Goal: Find specific page/section: Find specific page/section

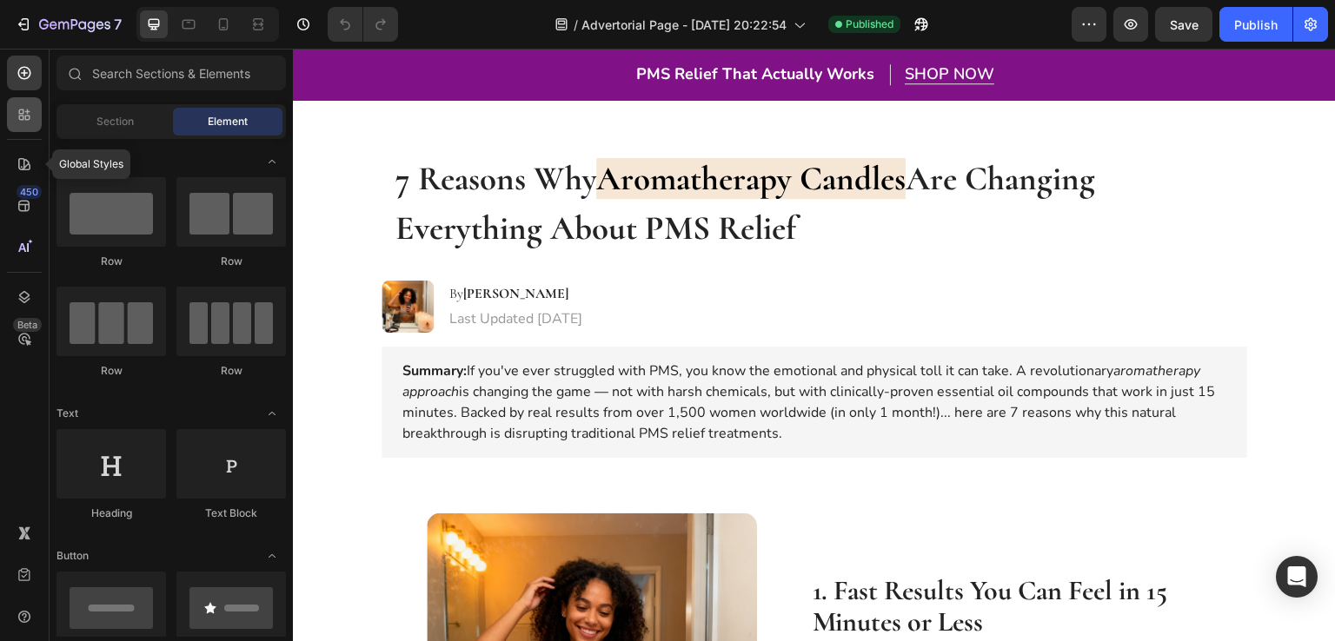
click at [28, 129] on div at bounding box center [24, 114] width 35 height 35
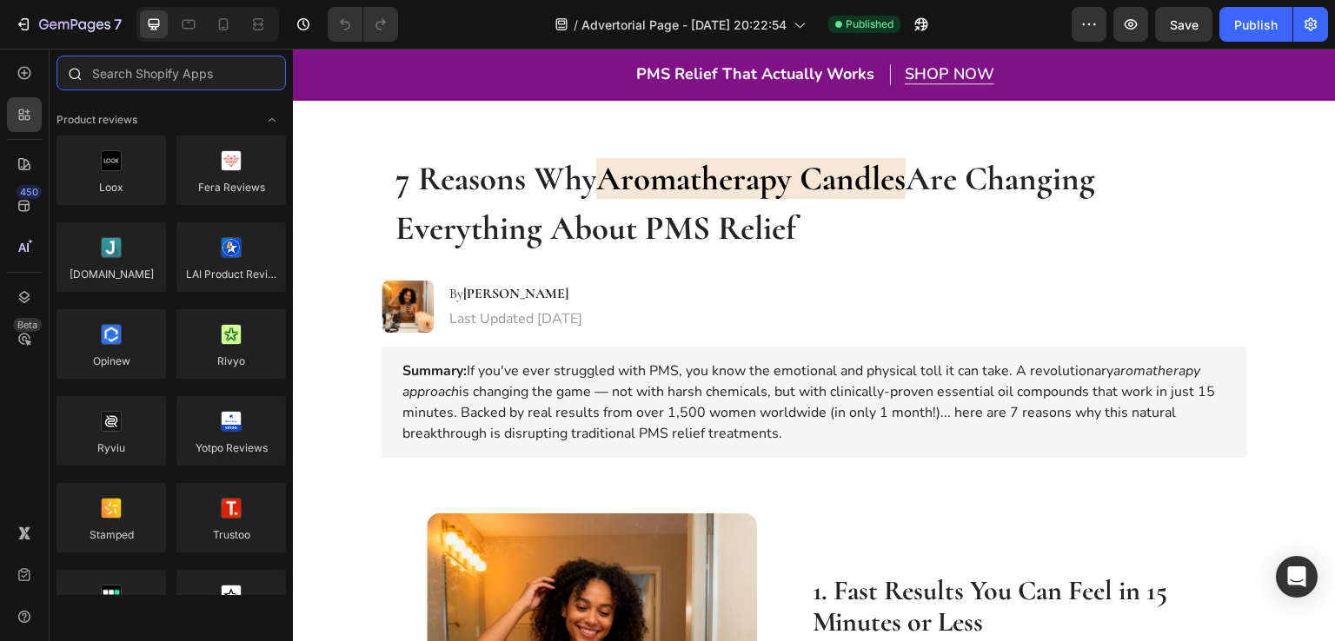
click at [149, 68] on input "text" at bounding box center [170, 73] width 229 height 35
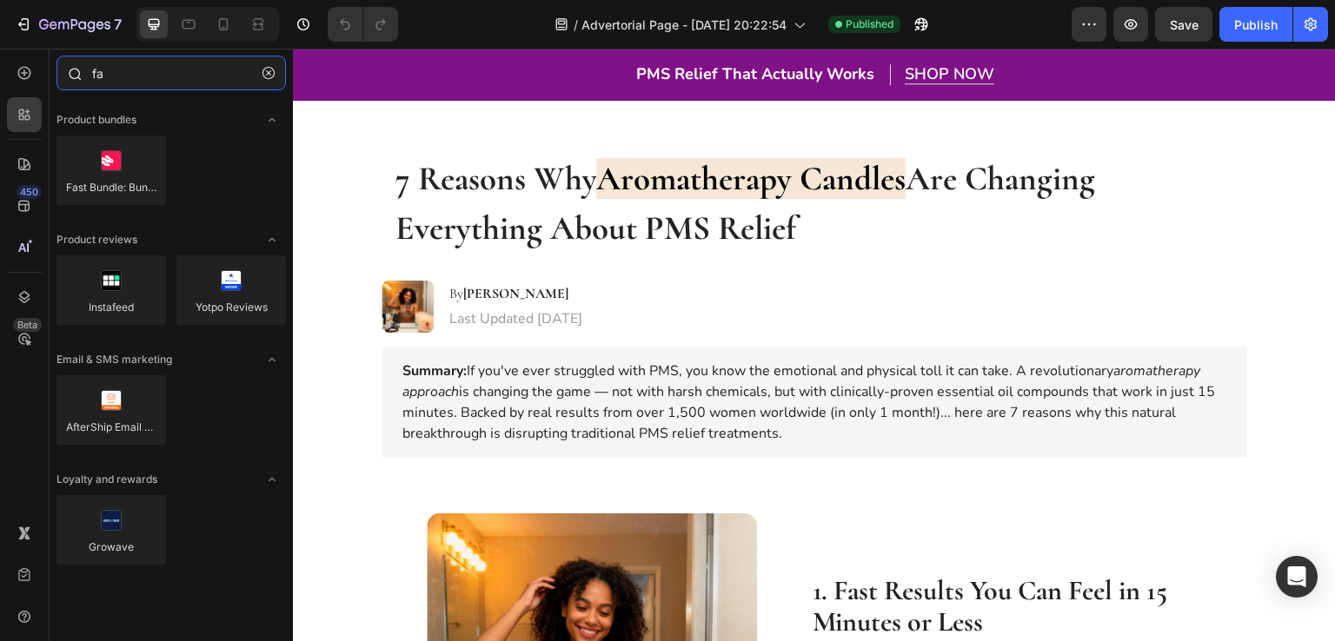
type input "f"
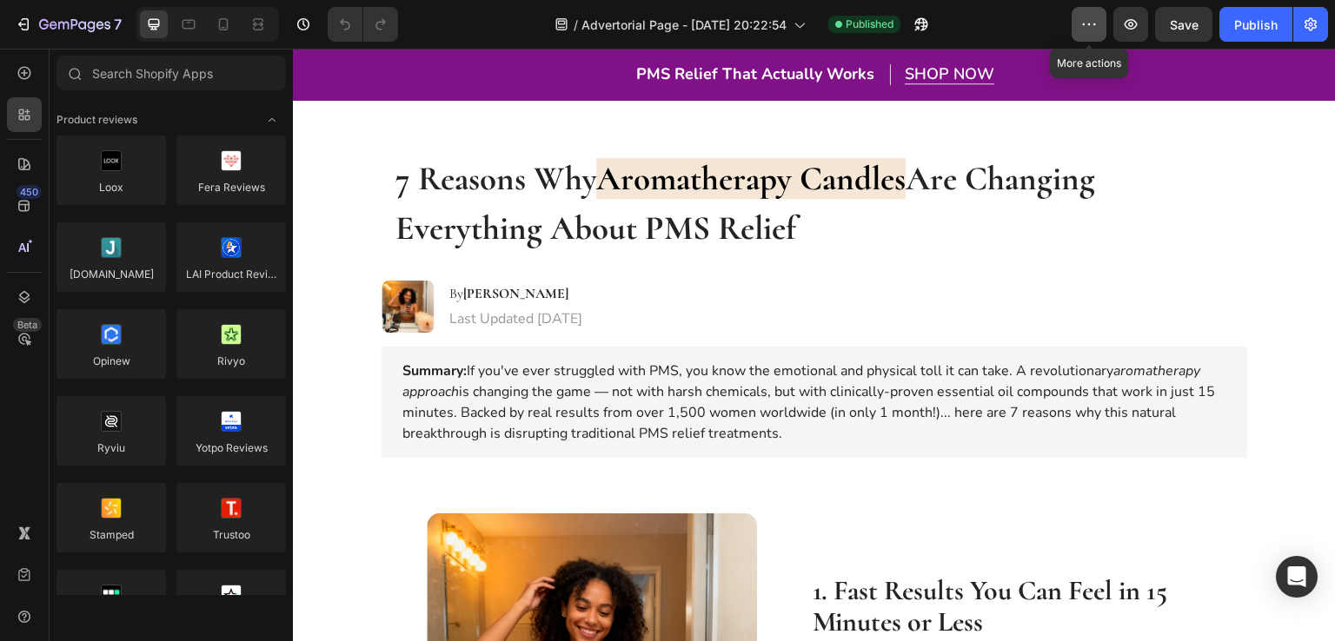
click at [1100, 25] on button "button" at bounding box center [1088, 24] width 35 height 35
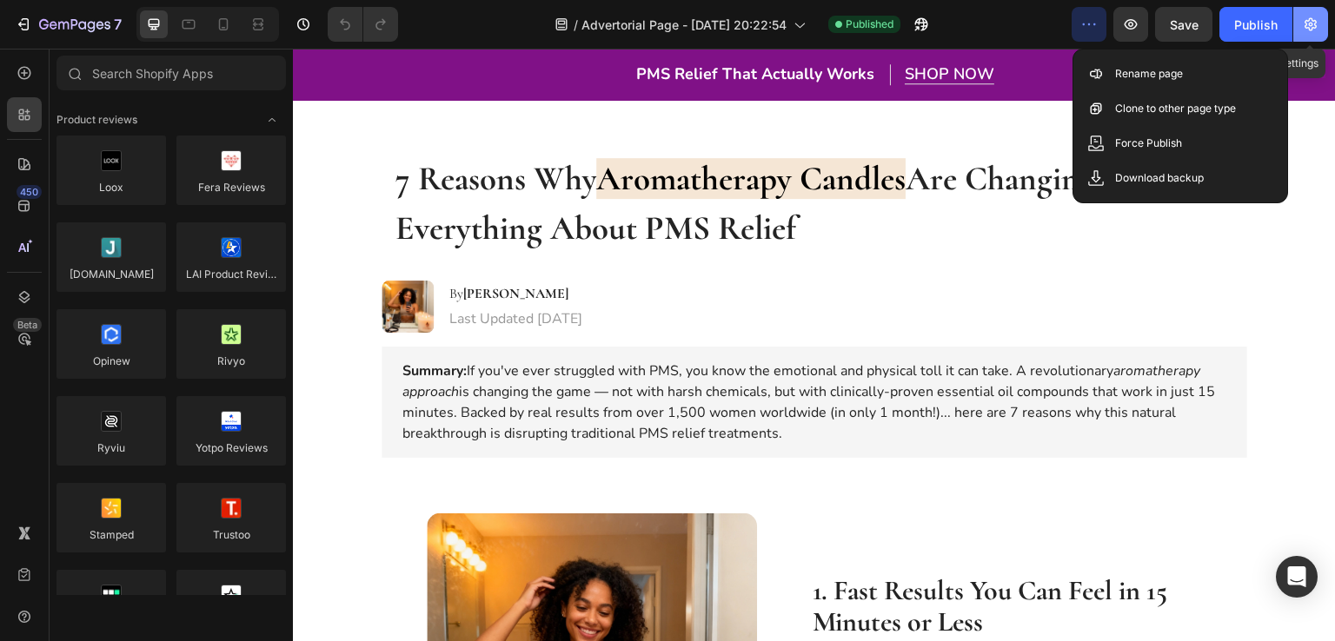
click at [1306, 24] on icon "button" at bounding box center [1310, 24] width 12 height 13
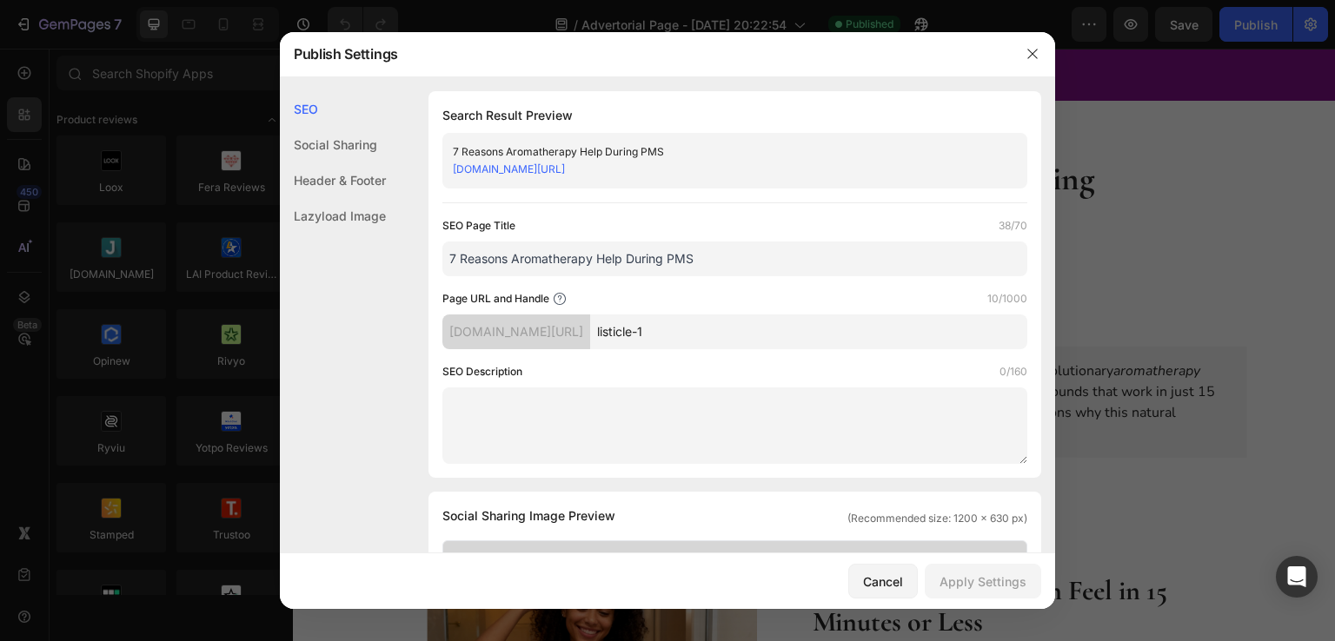
click at [341, 178] on div "Header & Footer" at bounding box center [333, 180] width 106 height 36
click at [363, 164] on div "Header & Footer" at bounding box center [333, 180] width 106 height 36
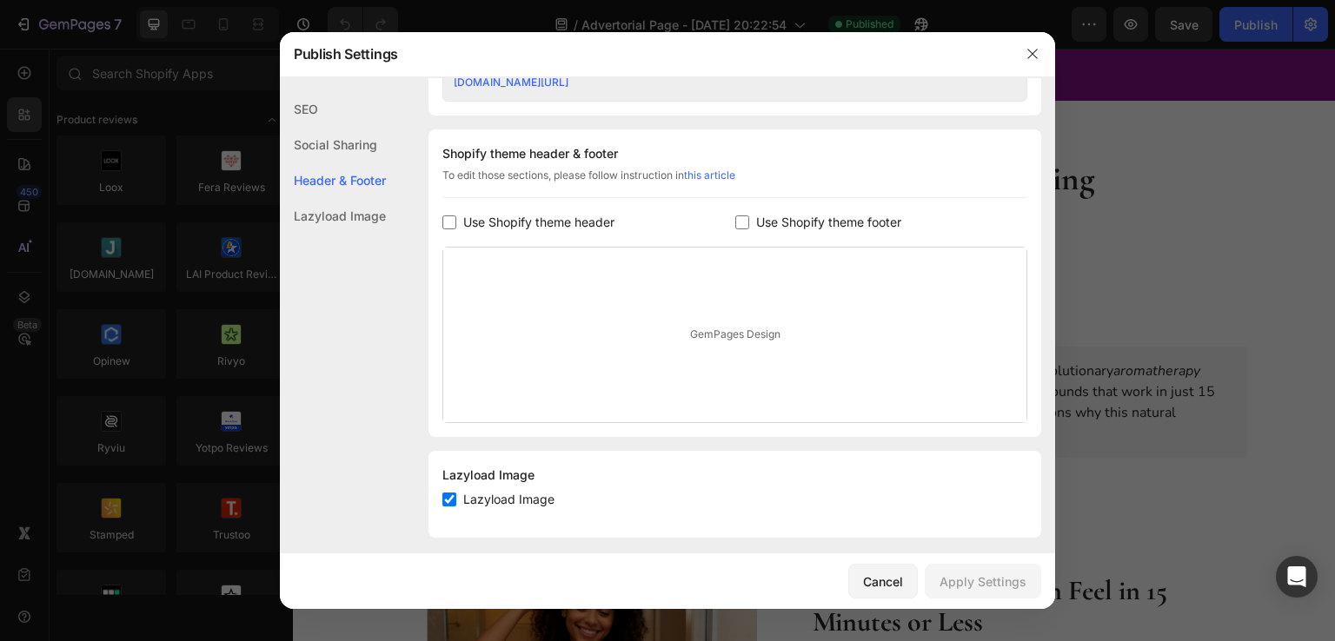
scroll to position [790, 0]
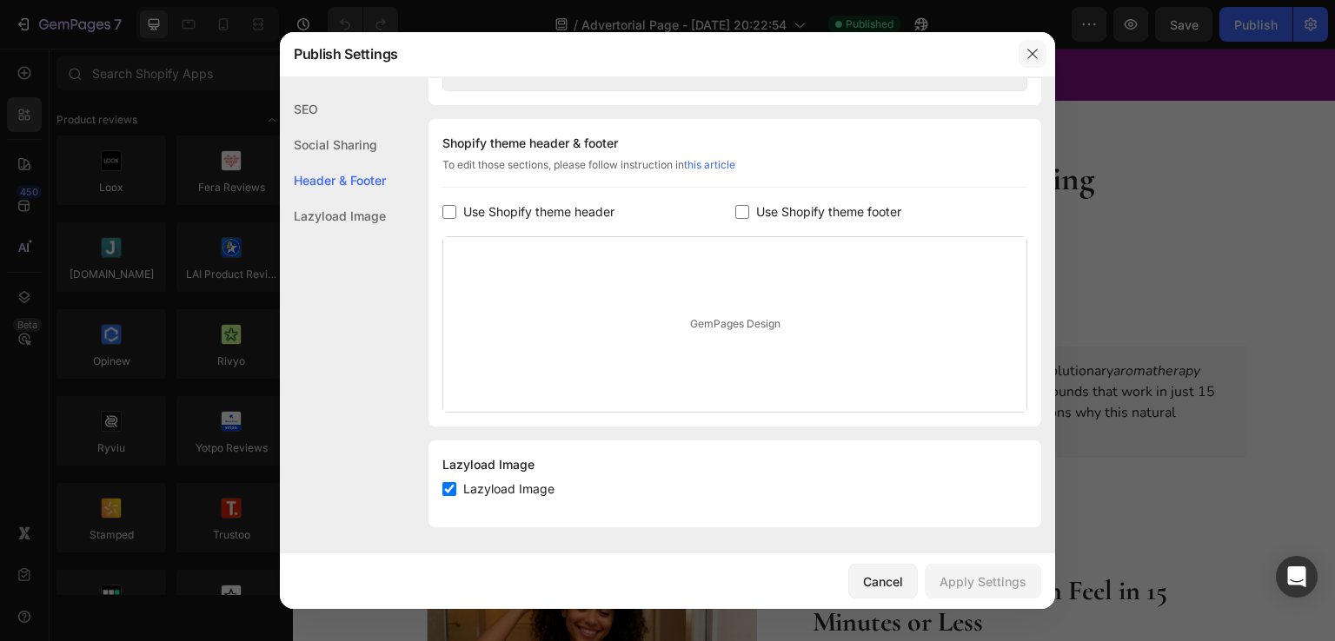
click at [1044, 48] on button "button" at bounding box center [1032, 54] width 28 height 28
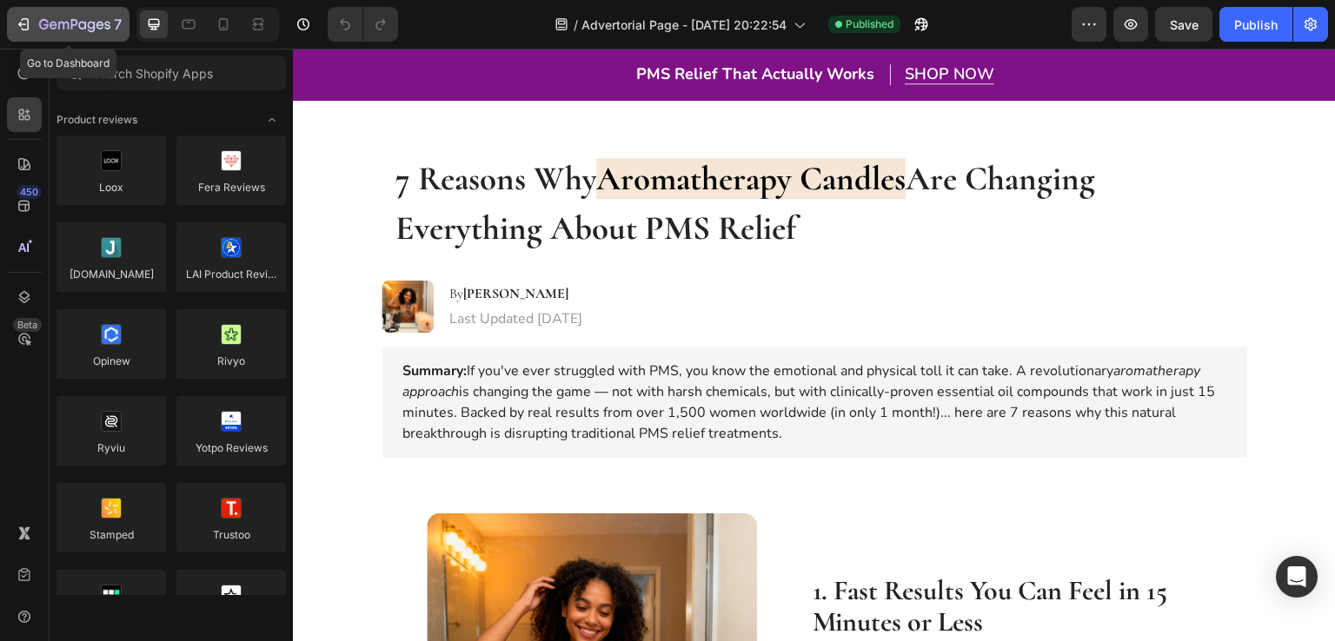
click at [25, 27] on icon "button" at bounding box center [23, 24] width 17 height 17
